Goal: Browse casually: Explore the website without a specific task or goal

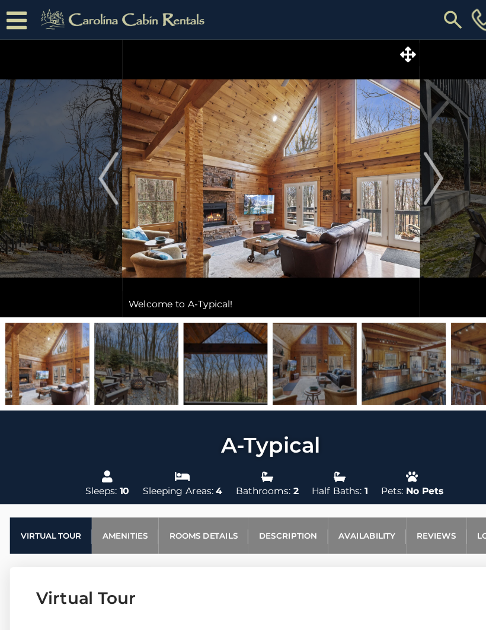
click at [390, 143] on img "Next" at bounding box center [389, 159] width 18 height 47
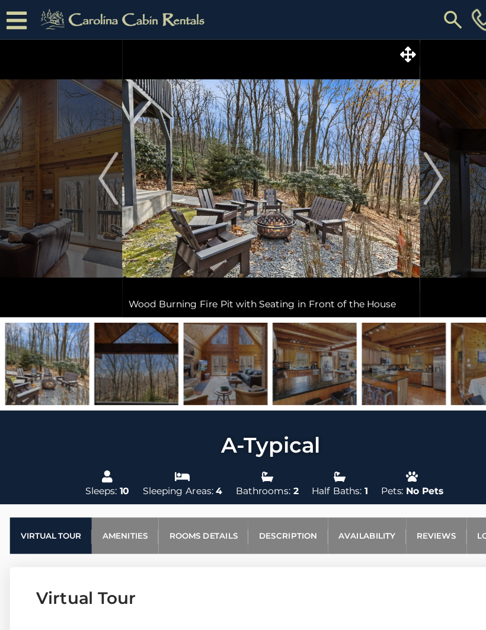
click at [387, 158] on img "Next" at bounding box center [389, 159] width 18 height 47
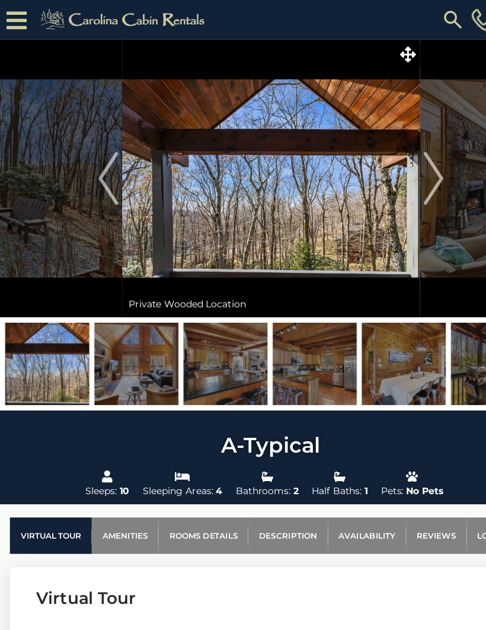
click at [386, 170] on img "Next" at bounding box center [389, 159] width 18 height 47
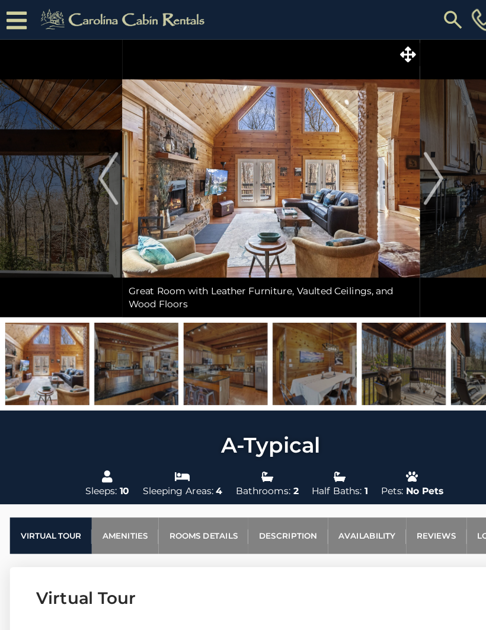
click at [390, 158] on img "Next" at bounding box center [389, 159] width 18 height 47
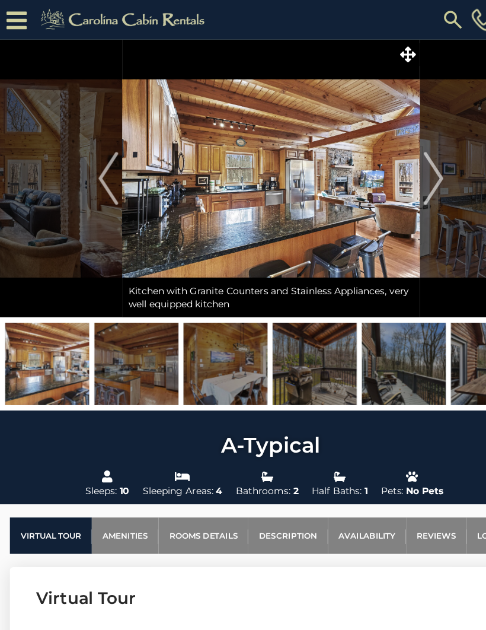
click at [392, 160] on img "Next" at bounding box center [389, 159] width 18 height 47
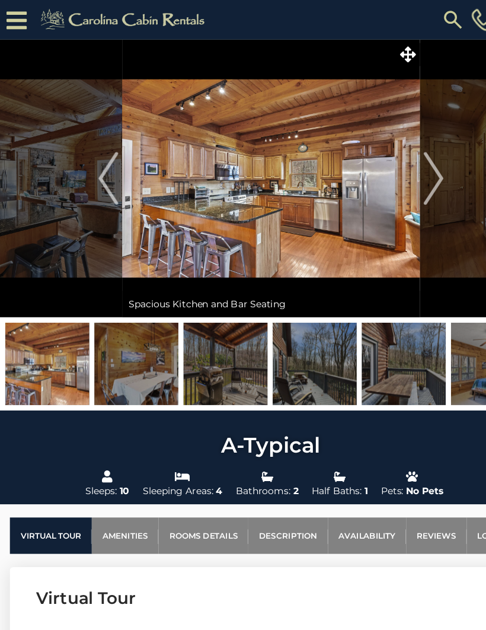
click at [394, 161] on img "Next" at bounding box center [389, 159] width 18 height 47
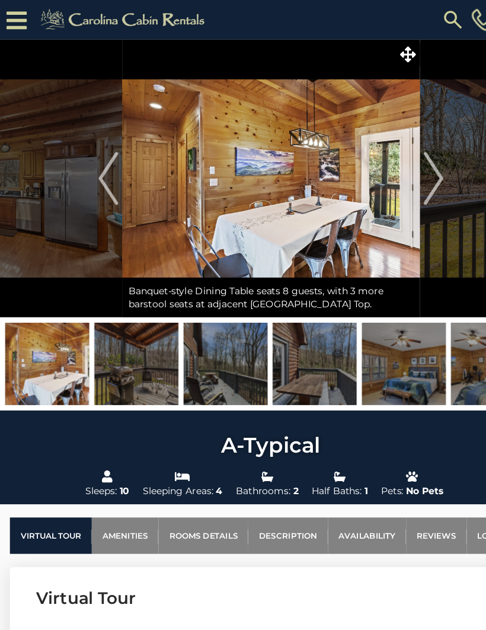
click at [393, 165] on img "Next" at bounding box center [389, 159] width 18 height 47
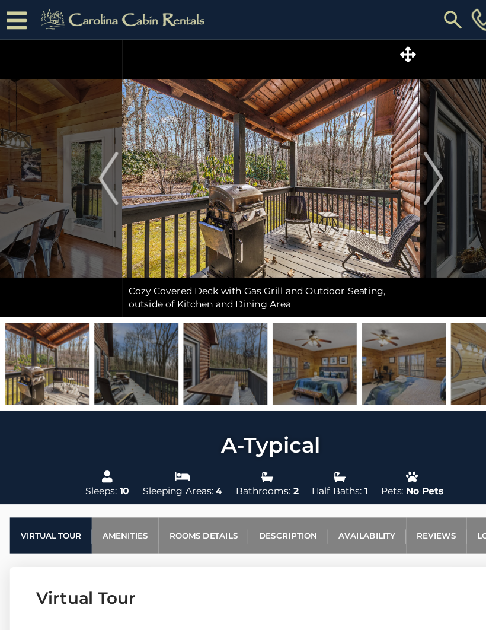
click at [396, 161] on img "Next" at bounding box center [389, 159] width 18 height 47
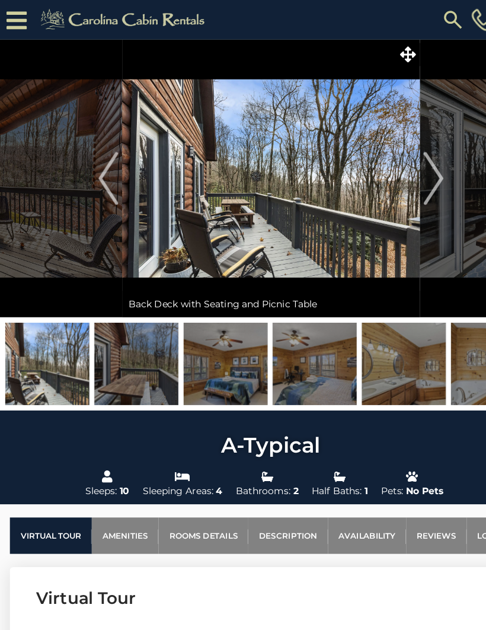
click at [397, 163] on img "Next" at bounding box center [389, 159] width 18 height 47
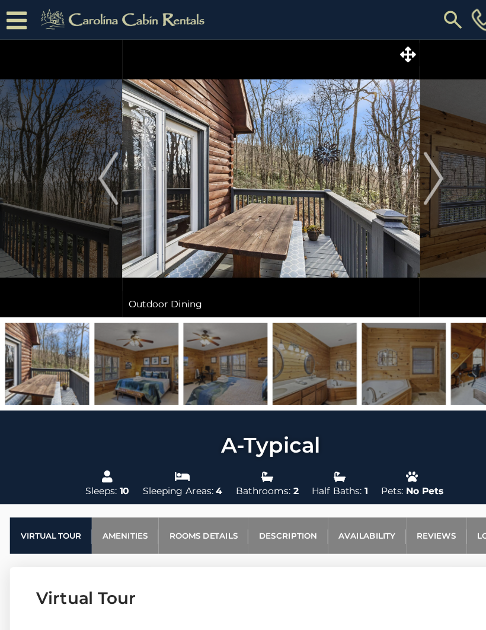
click at [398, 165] on img "Next" at bounding box center [389, 159] width 18 height 47
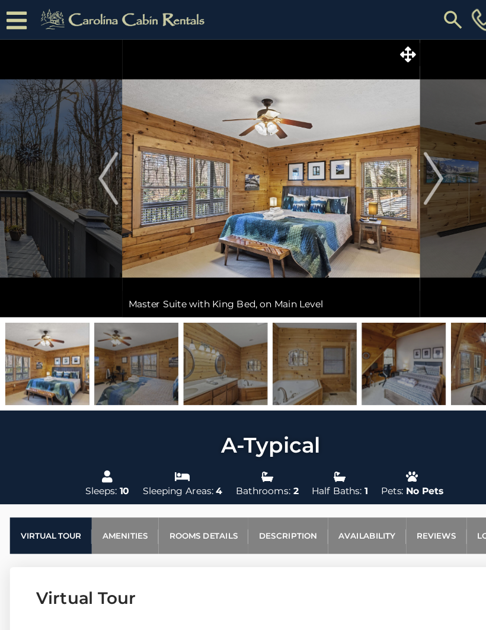
click at [391, 165] on img "Next" at bounding box center [389, 159] width 18 height 47
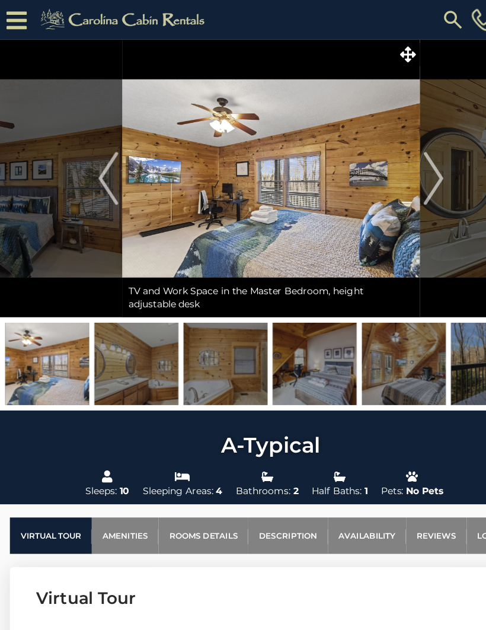
click at [391, 165] on img "Next" at bounding box center [389, 159] width 18 height 47
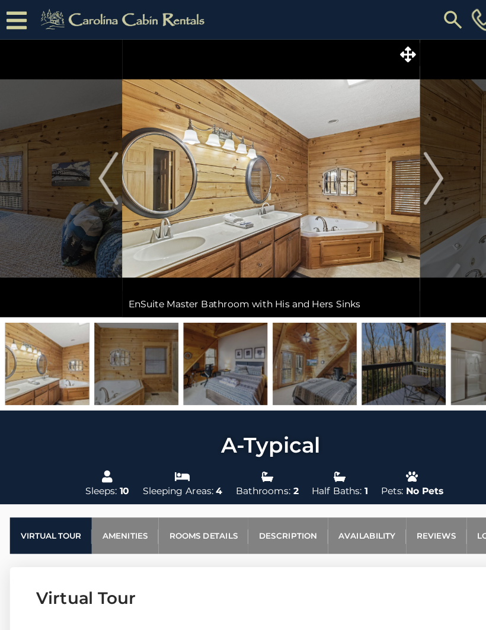
click at [390, 164] on img "Next" at bounding box center [389, 159] width 18 height 47
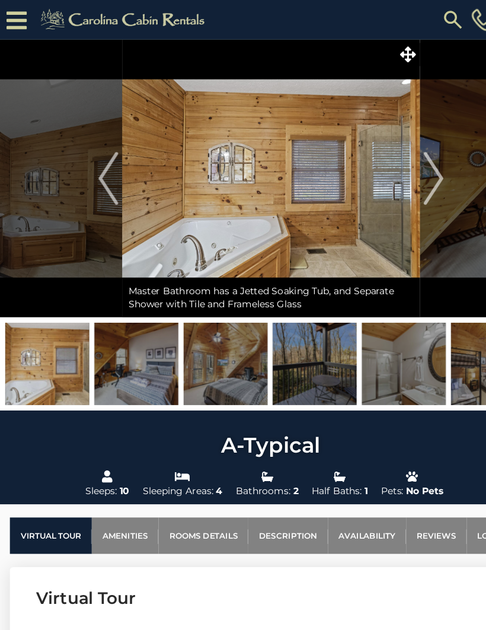
click at [390, 166] on img "Next" at bounding box center [389, 159] width 18 height 47
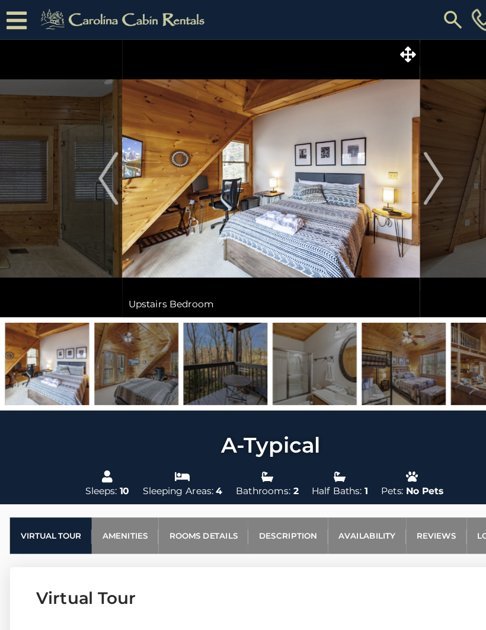
click at [392, 167] on img "Next" at bounding box center [389, 159] width 18 height 47
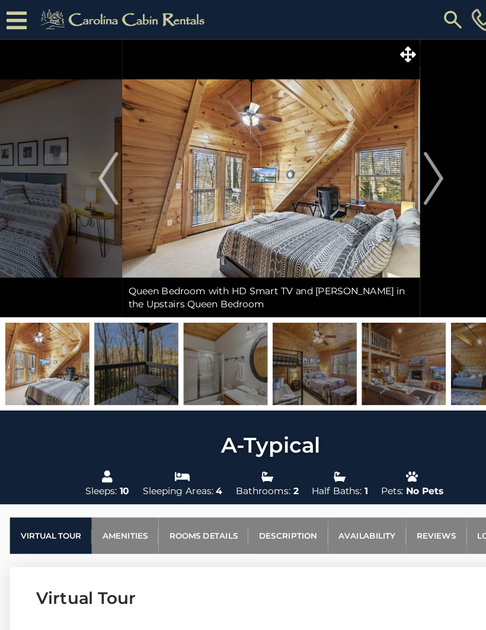
click at [393, 165] on img "Next" at bounding box center [389, 159] width 18 height 47
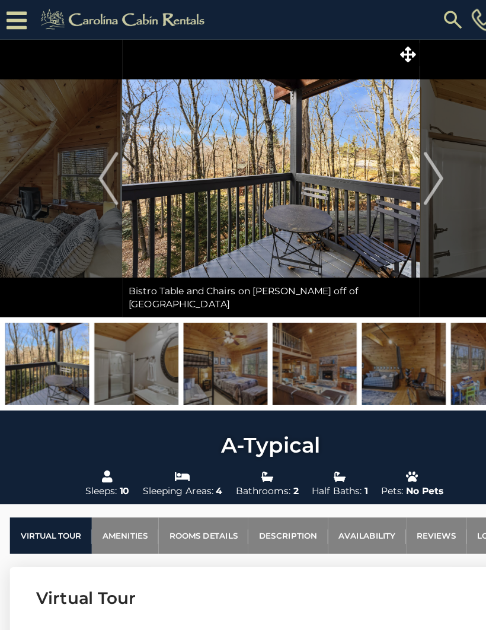
click at [390, 165] on img "Next" at bounding box center [389, 159] width 18 height 47
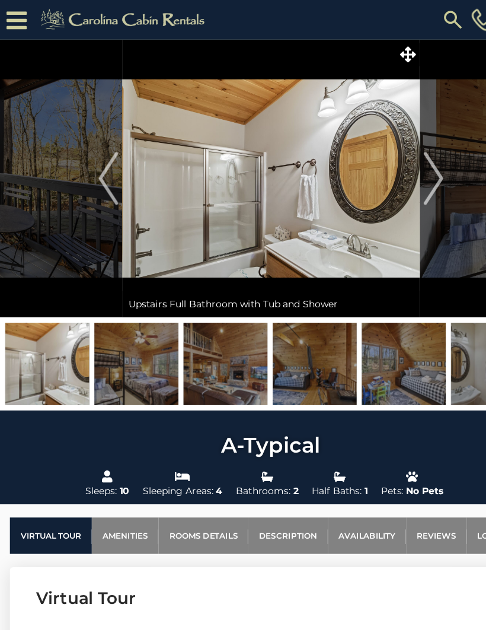
click at [393, 164] on img "Next" at bounding box center [389, 159] width 18 height 47
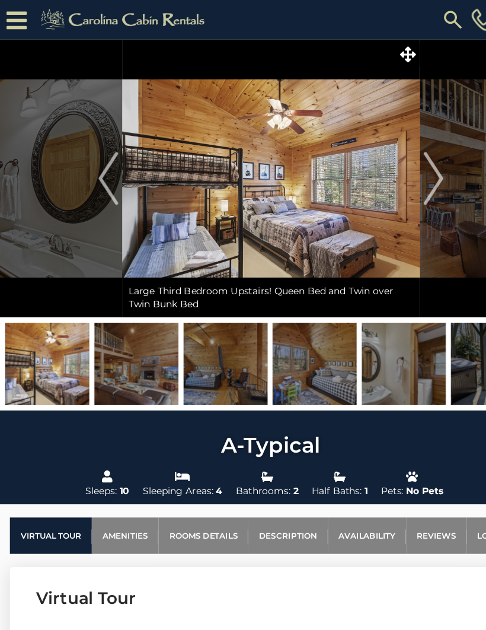
click at [391, 165] on img "Next" at bounding box center [389, 159] width 18 height 47
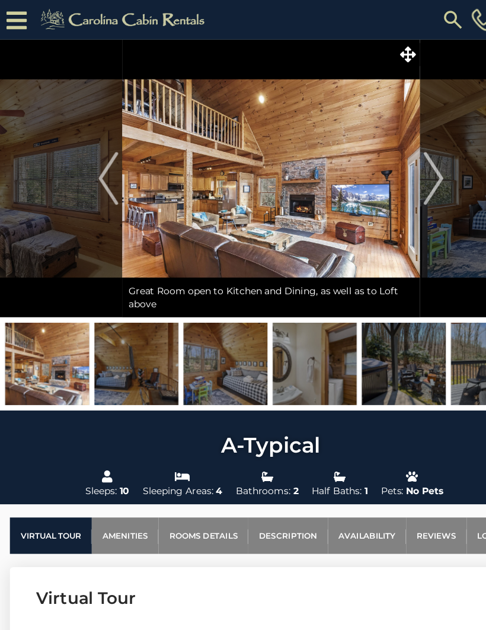
click at [388, 164] on img "Next" at bounding box center [389, 159] width 18 height 47
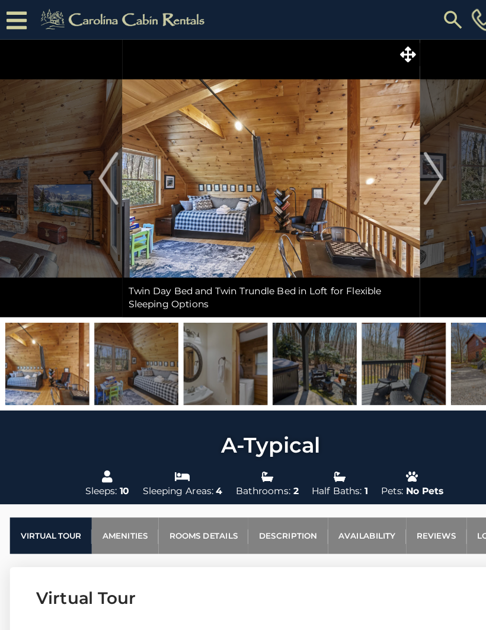
click at [392, 163] on img "Next" at bounding box center [389, 159] width 18 height 47
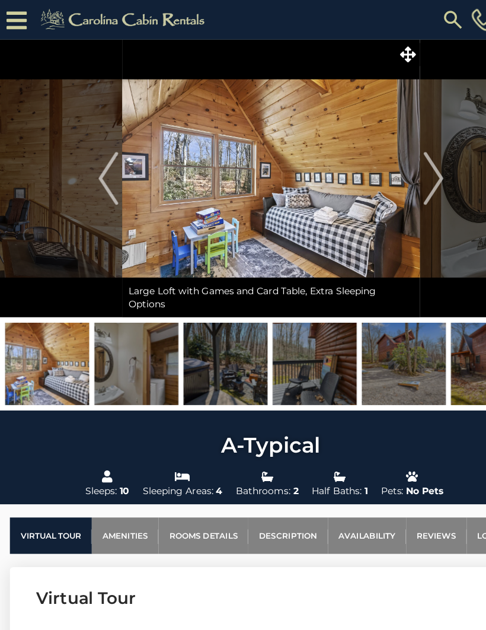
click at [389, 165] on img "Next" at bounding box center [389, 159] width 18 height 47
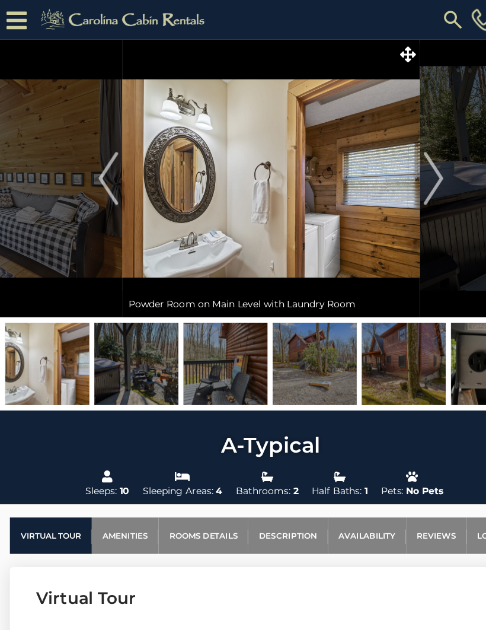
click at [392, 164] on img "Next" at bounding box center [389, 159] width 18 height 47
